Goal: Transaction & Acquisition: Subscribe to service/newsletter

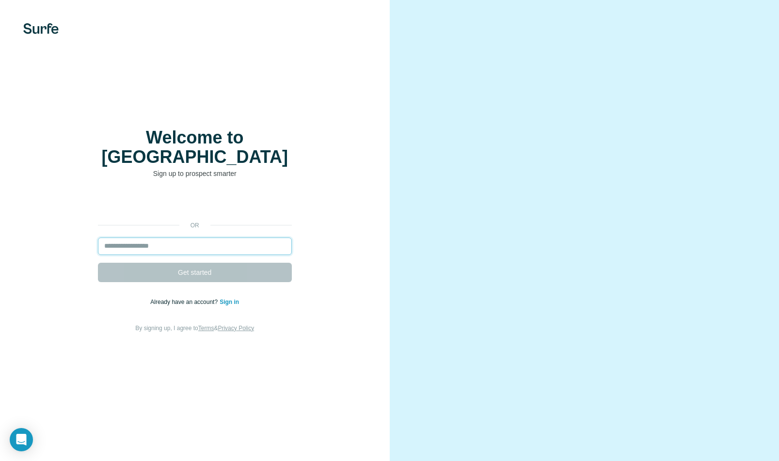
click at [136, 238] on input "email" at bounding box center [195, 245] width 194 height 17
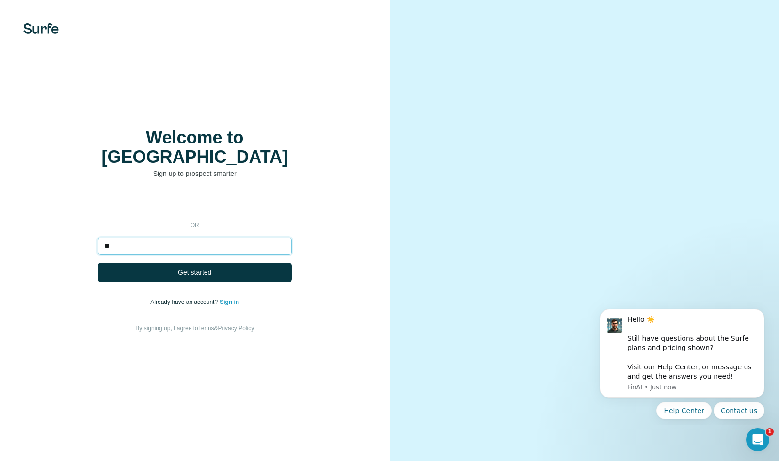
type input "*"
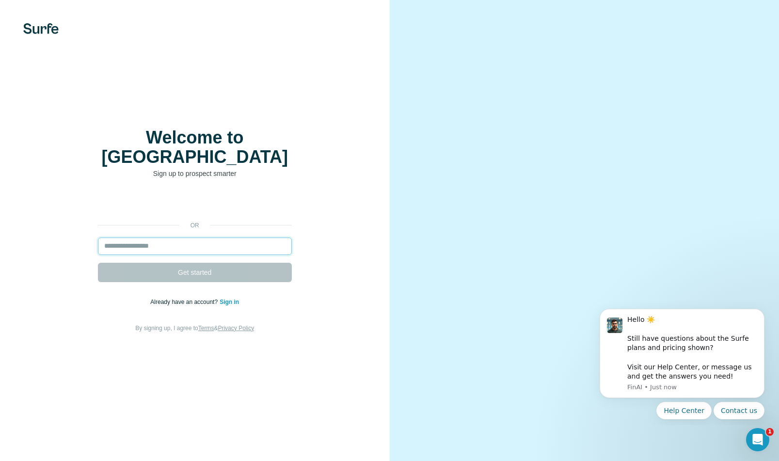
paste input "**********"
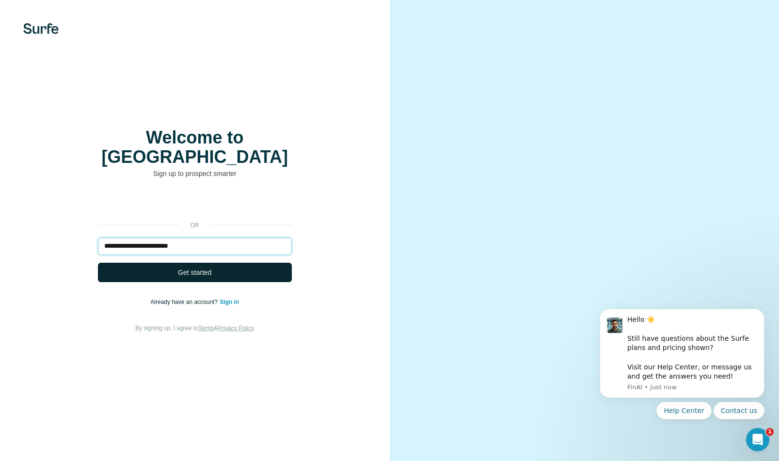
type input "**********"
click at [192, 268] on span "Get started" at bounding box center [194, 273] width 33 height 10
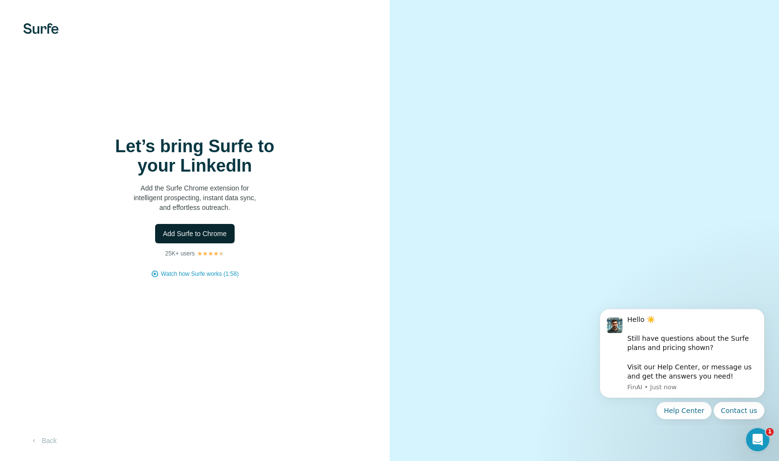
click at [191, 236] on span "Add Surfe to Chrome" at bounding box center [195, 234] width 64 height 10
click at [155, 86] on div "Let’s bring Surfe to your LinkedIn Add the Surfe Chrome extension for intellige…" at bounding box center [195, 230] width 390 height 461
click at [93, 65] on div "Let’s bring Surfe to your LinkedIn Add the Surfe Chrome extension for intellige…" at bounding box center [195, 230] width 390 height 461
click at [81, 46] on div "Let’s bring Surfe to your LinkedIn Add the Surfe Chrome extension for intellige…" at bounding box center [195, 230] width 390 height 461
click at [185, 231] on span "Add Surfe to Chrome" at bounding box center [195, 234] width 64 height 10
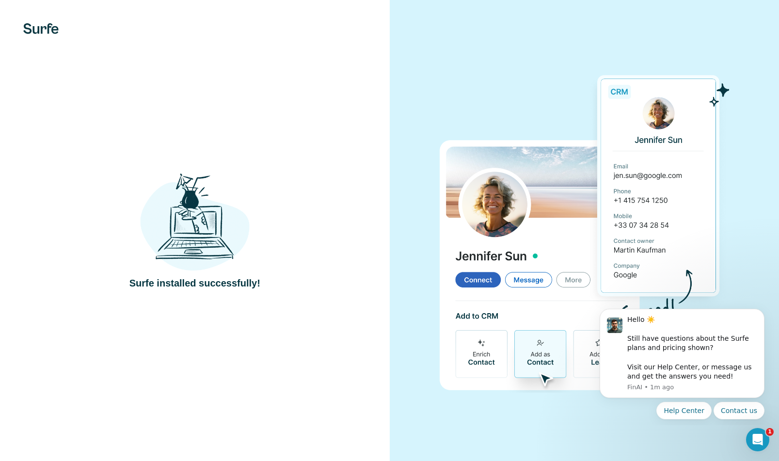
click at [375, 77] on div "Surfe installed successfully!" at bounding box center [195, 230] width 390 height 461
click at [286, 93] on div "Surfe installed successfully!" at bounding box center [195, 230] width 390 height 461
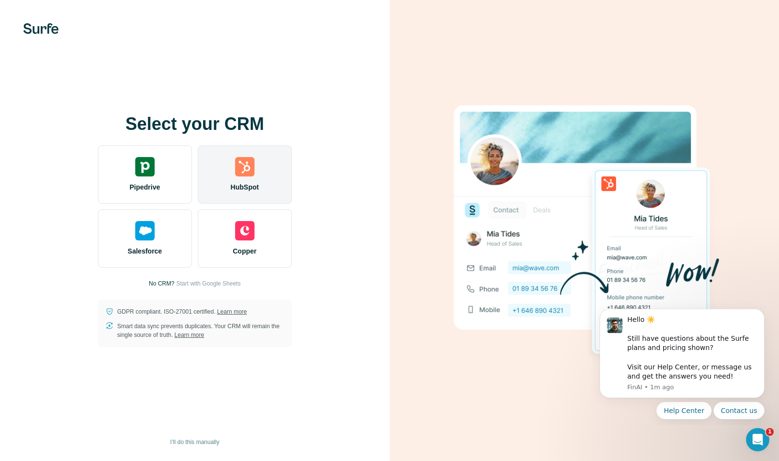
click at [225, 167] on div "HubSpot" at bounding box center [245, 174] width 94 height 58
click at [253, 173] on img at bounding box center [244, 166] width 19 height 19
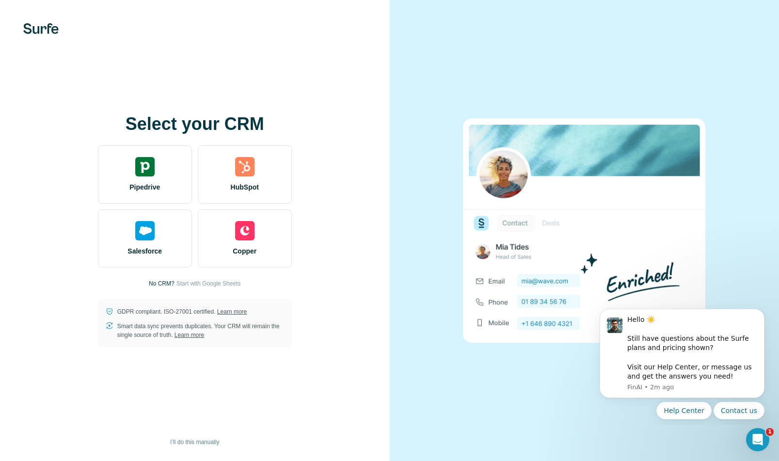
click at [333, 125] on div "Select your CRM Pipedrive HubSpot Salesforce Copper No CRM? Start with Google S…" at bounding box center [194, 230] width 351 height 233
drag, startPoint x: 110, startPoint y: 63, endPoint x: 210, endPoint y: 10, distance: 112.7
click at [110, 63] on div "Select your CRM Pipedrive HubSpot Salesforce Copper No CRM? Start with Google S…" at bounding box center [195, 230] width 390 height 461
